Goal: Navigation & Orientation: Find specific page/section

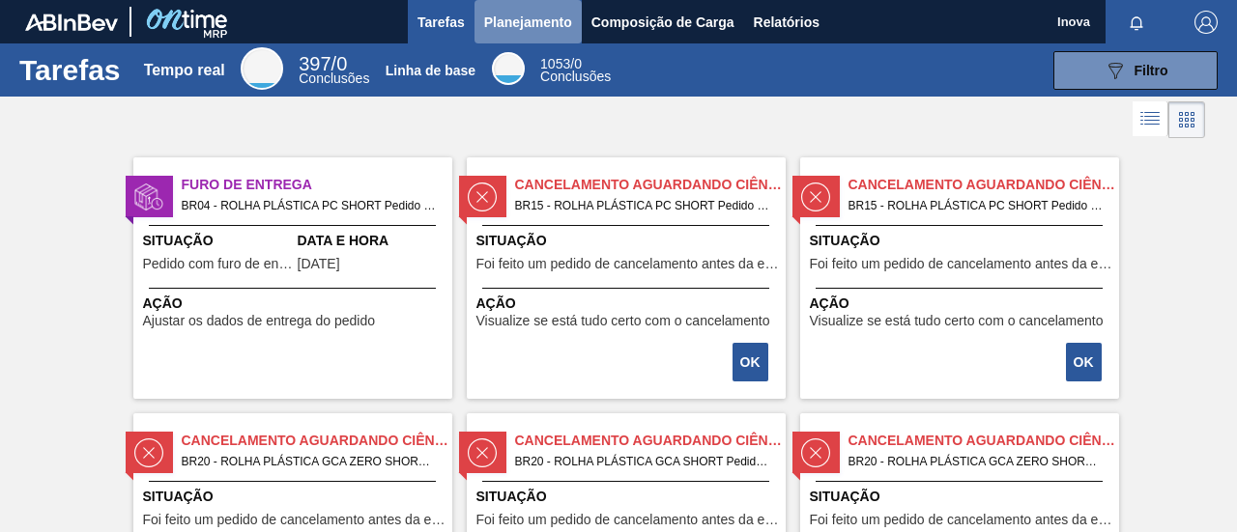
click at [522, 28] on font "Planejamento" at bounding box center [528, 21] width 88 height 15
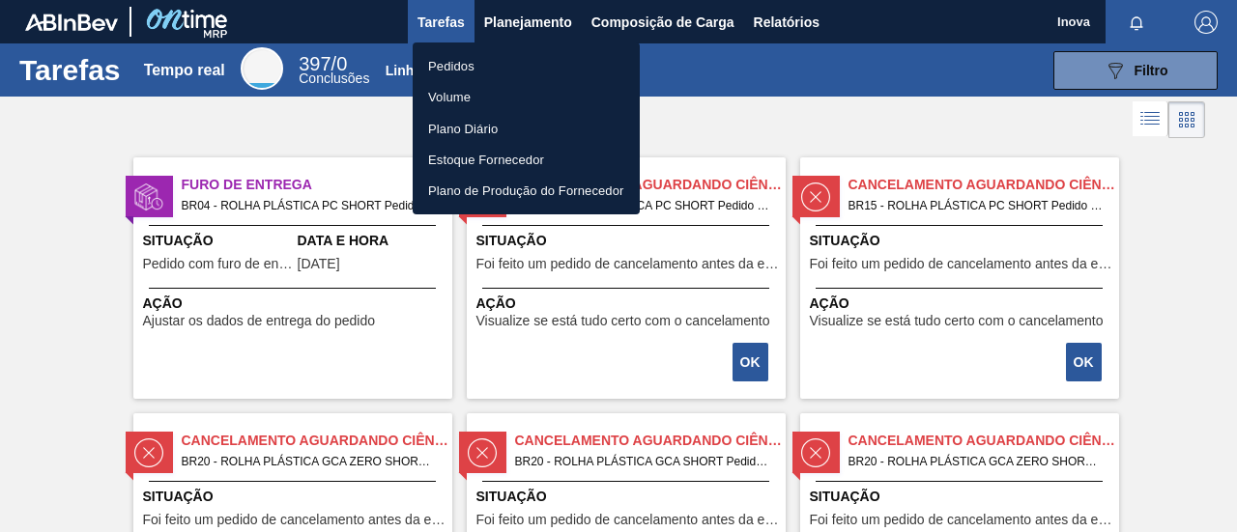
click at [468, 71] on font "Pedidos" at bounding box center [451, 66] width 46 height 14
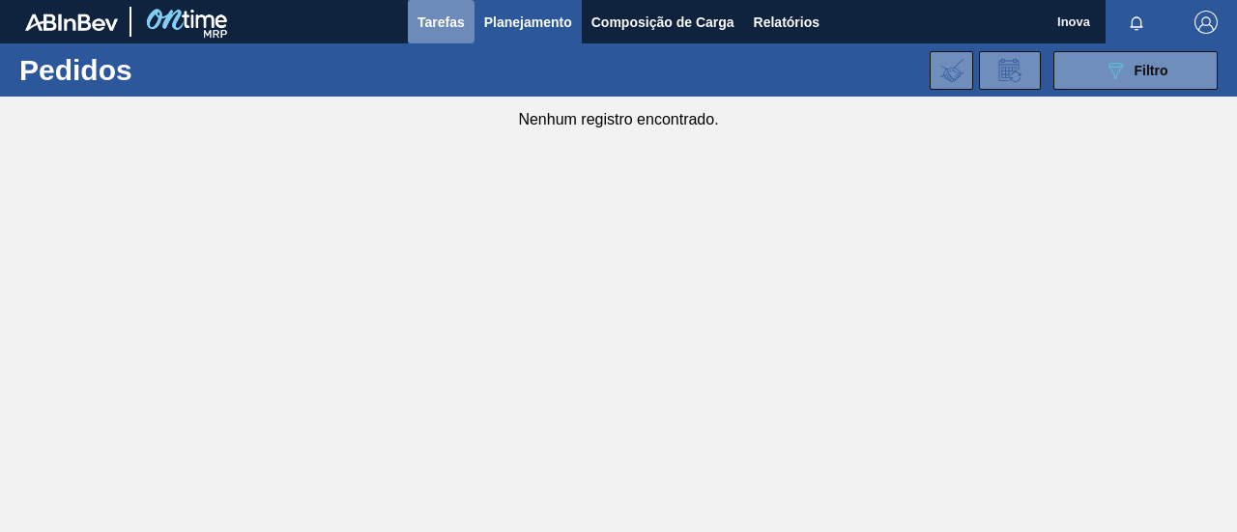
click at [439, 26] on font "Tarefas" at bounding box center [440, 21] width 47 height 15
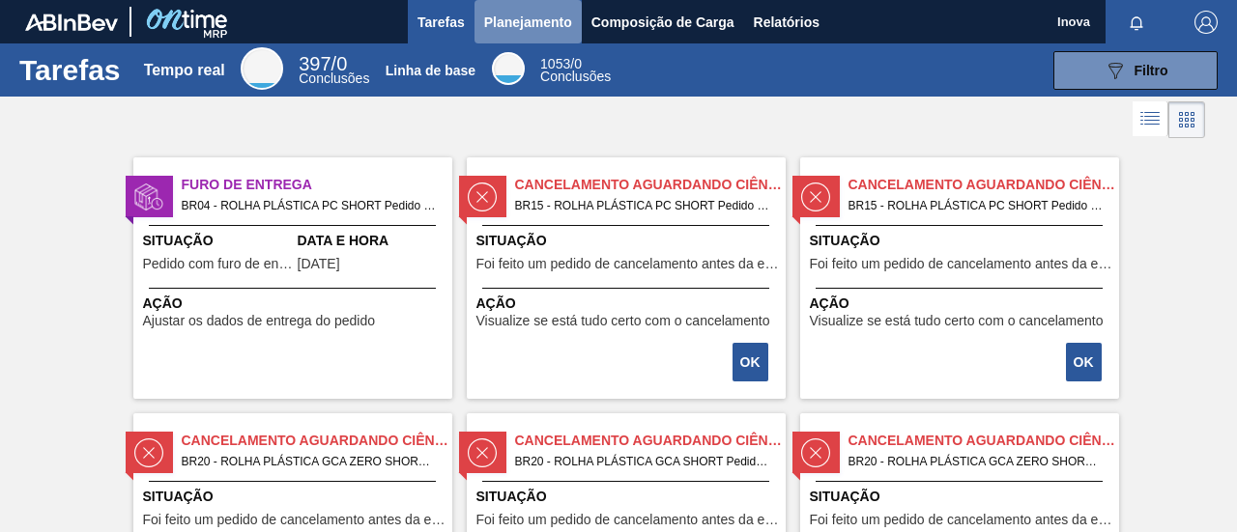
click at [523, 19] on font "Planejamento" at bounding box center [528, 21] width 88 height 15
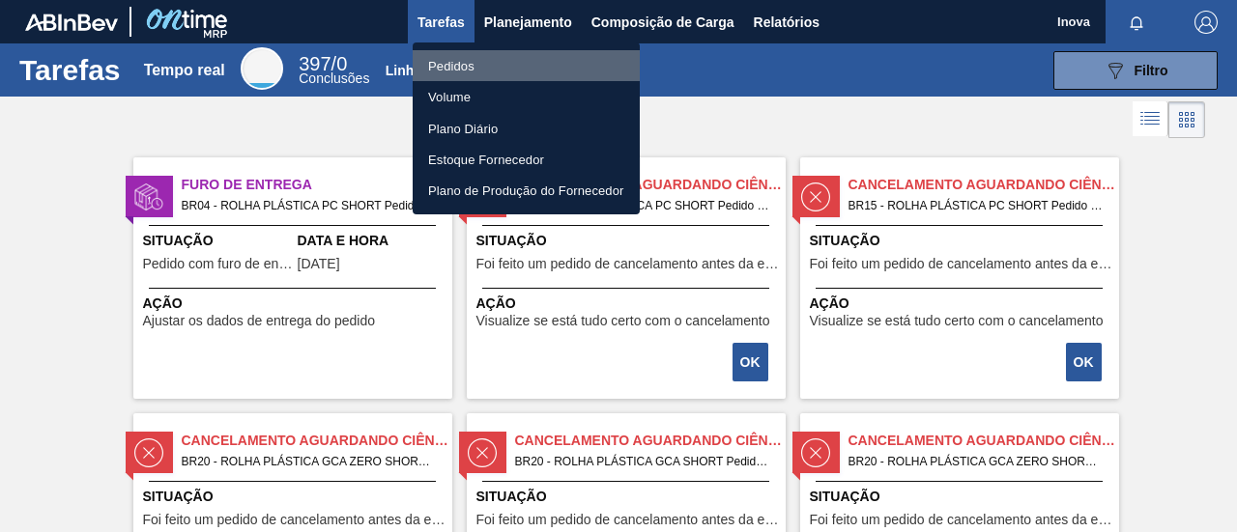
click at [477, 67] on li "Pedidos" at bounding box center [526, 65] width 227 height 31
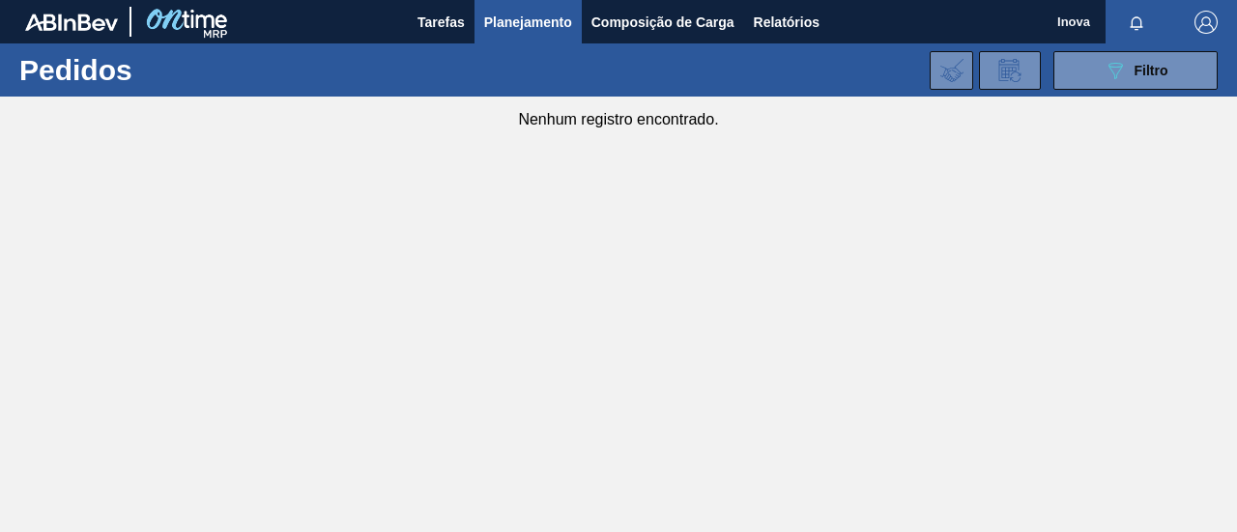
click at [512, 17] on font "Planejamento" at bounding box center [528, 21] width 88 height 15
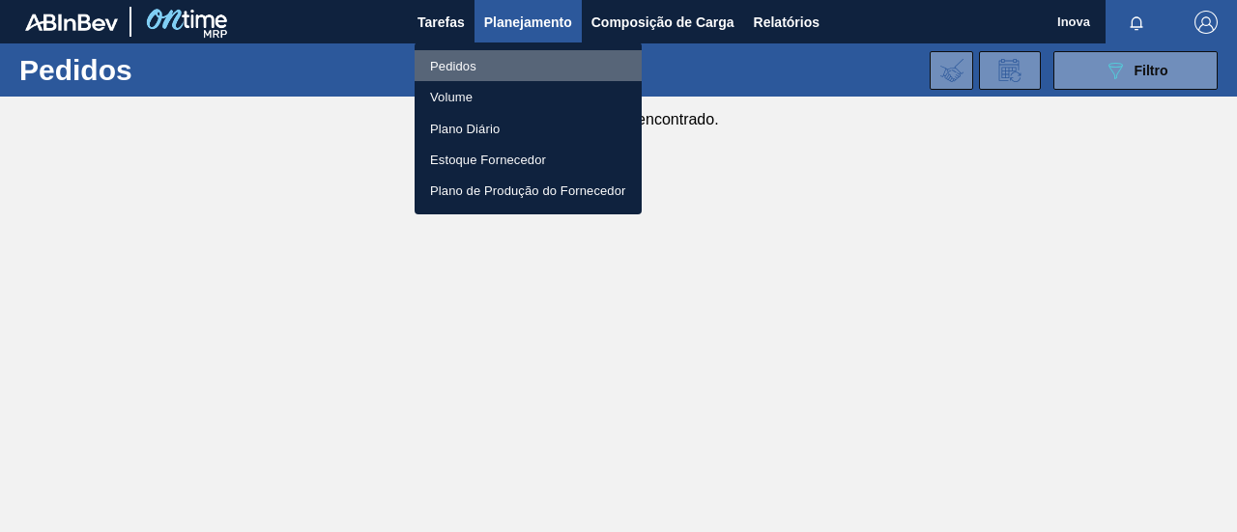
click at [457, 64] on font "Pedidos" at bounding box center [453, 66] width 46 height 14
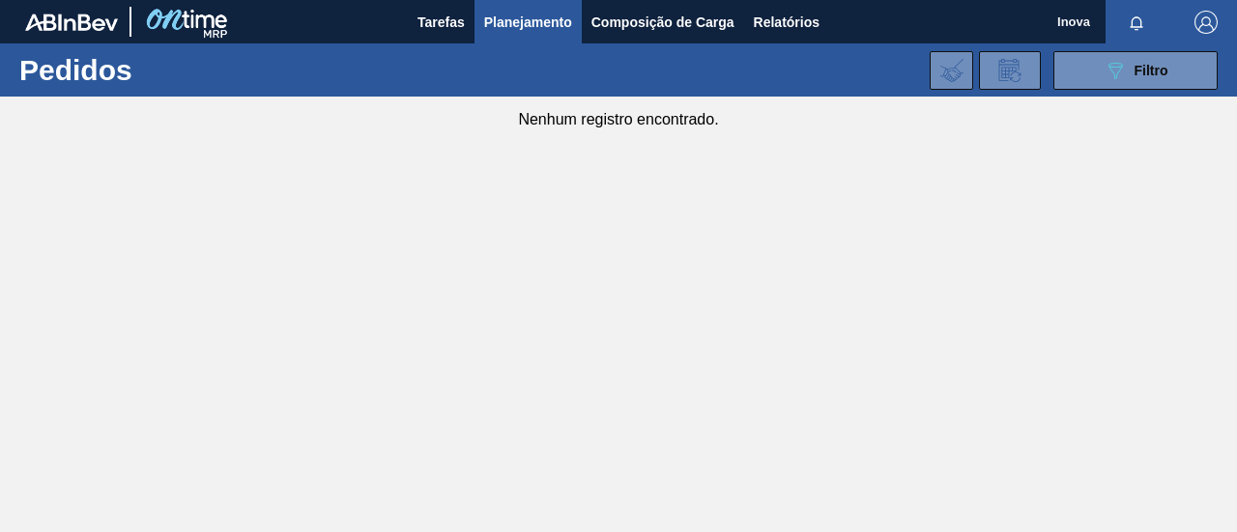
click at [632, 285] on main "Tarefas Planejamento Composição de Carga Relatórios Inova Marcar tudo como lido…" at bounding box center [618, 266] width 1237 height 532
click at [433, 26] on font "Tarefas" at bounding box center [440, 21] width 47 height 15
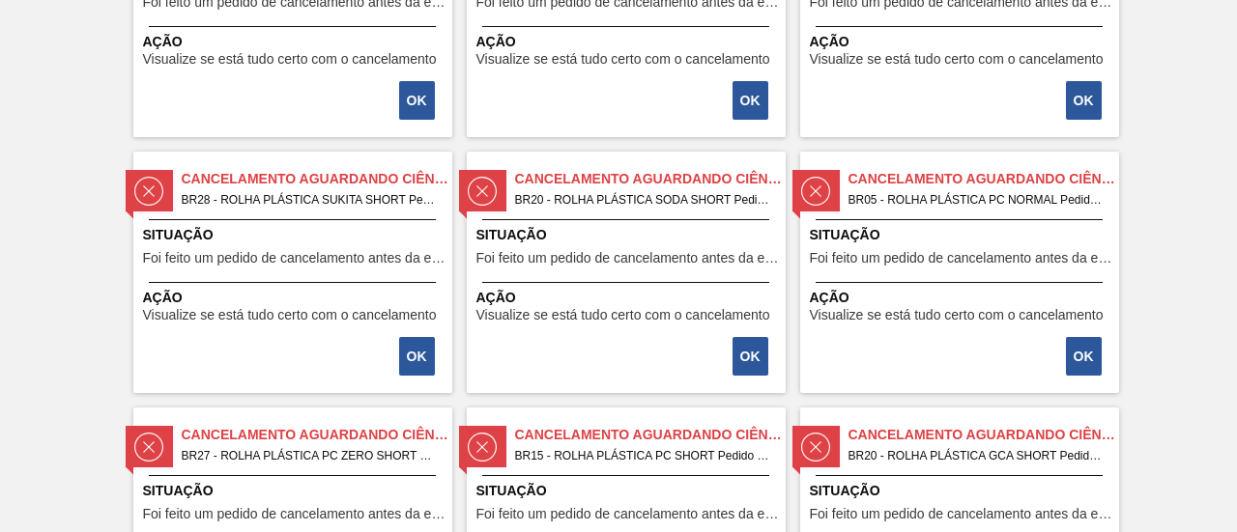
scroll to position [1963, 0]
